Goal: Navigation & Orientation: Go to known website

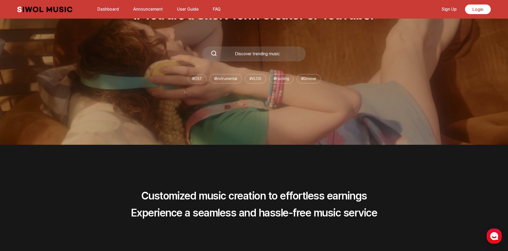
click at [223, 75] on li "# Instrumental" at bounding box center [226, 78] width 32 height 9
click at [224, 80] on li "# Instrumental" at bounding box center [226, 78] width 32 height 9
click at [224, 79] on li "# Instrumental" at bounding box center [226, 78] width 32 height 9
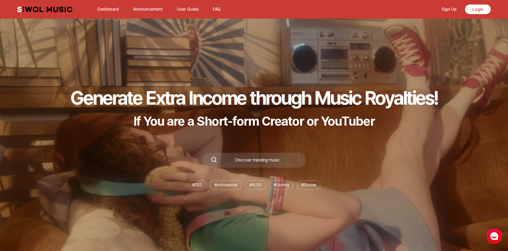
click at [252, 156] on div "Discover trending music" at bounding box center [254, 160] width 104 height 15
click at [201, 184] on li "# OST" at bounding box center [197, 184] width 19 height 9
click at [222, 183] on li "# Instrumental" at bounding box center [226, 184] width 32 height 9
copy li "Instrumental"
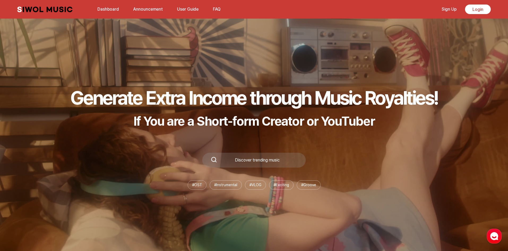
click at [242, 163] on div "Discover trending music" at bounding box center [254, 160] width 104 height 15
click at [252, 160] on div "Discover trending music" at bounding box center [257, 160] width 80 height 4
click at [213, 158] on icon at bounding box center [214, 159] width 6 height 6
click at [249, 159] on div "Discover trending music" at bounding box center [257, 160] width 80 height 4
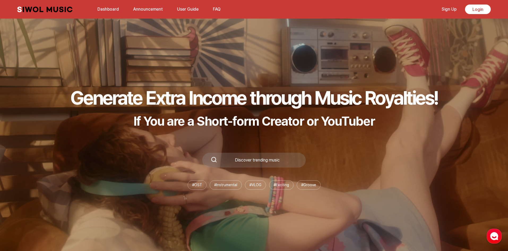
drag, startPoint x: 382, startPoint y: 83, endPoint x: 404, endPoint y: 79, distance: 21.9
click at [388, 84] on div "Generate Extra Income through Music Royalties! If You are a Short-form Creator …" at bounding box center [254, 138] width 508 height 226
drag, startPoint x: 66, startPoint y: 6, endPoint x: 117, endPoint y: 9, distance: 51.7
click at [67, 6] on div "Siwol Music Dashboard Announcement User Guide FAQ" at bounding box center [120, 9] width 207 height 13
click at [118, 10] on link "Dashboard" at bounding box center [108, 8] width 28 height 11
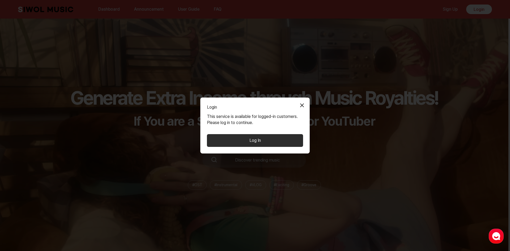
click at [304, 104] on button "Close Modal" at bounding box center [302, 105] width 11 height 11
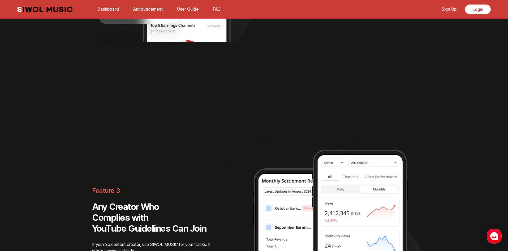
scroll to position [930, 0]
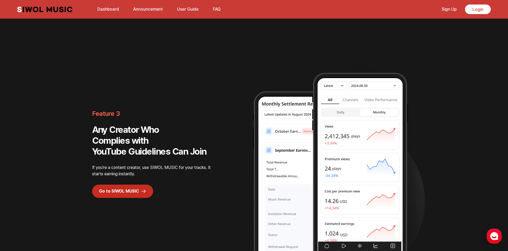
click at [137, 189] on link "Go to SIWOL MUSIC" at bounding box center [122, 191] width 61 height 13
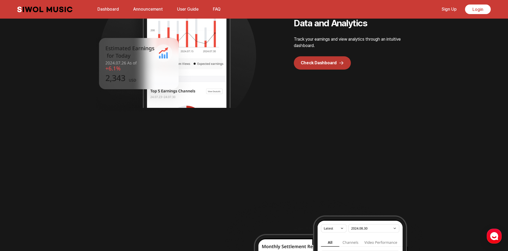
scroll to position [787, 0]
